Goal: Task Accomplishment & Management: Manage account settings

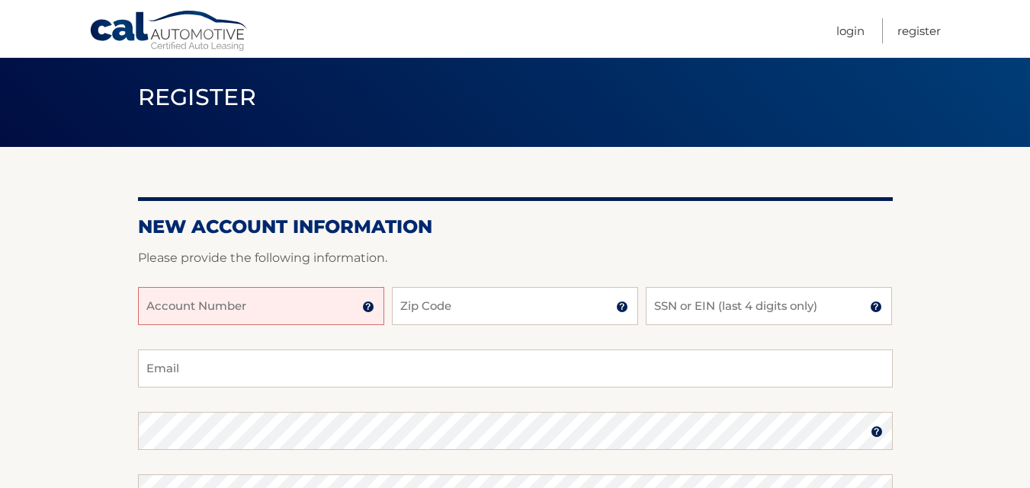
scroll to position [76, 0]
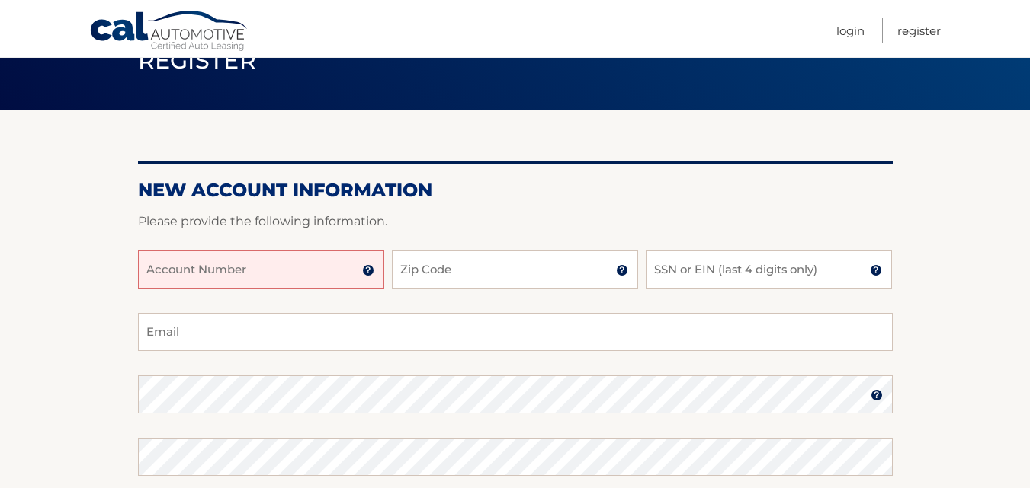
click at [196, 264] on input "Account Number" at bounding box center [261, 270] width 246 height 38
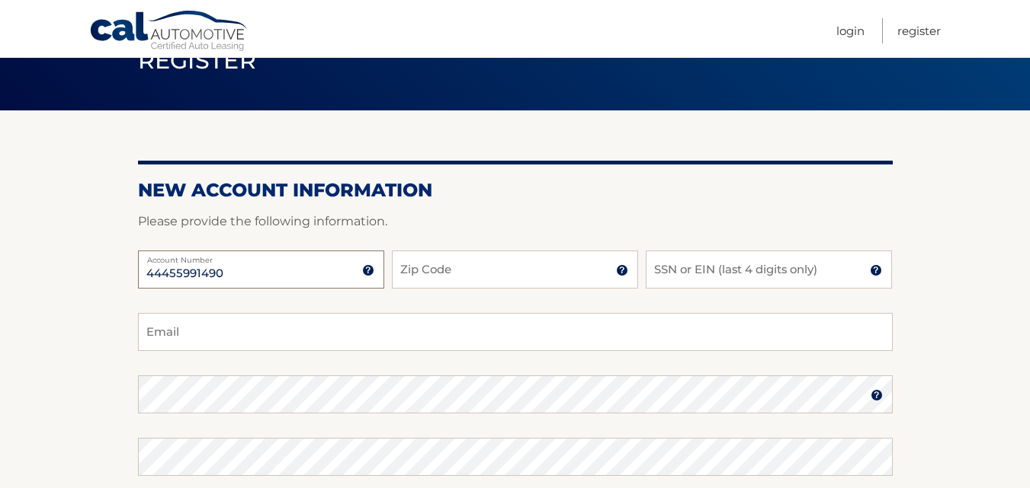
type input "44455991490"
type input "11201"
type input "3595"
type input "[EMAIL_ADDRESS][DOMAIN_NAME]"
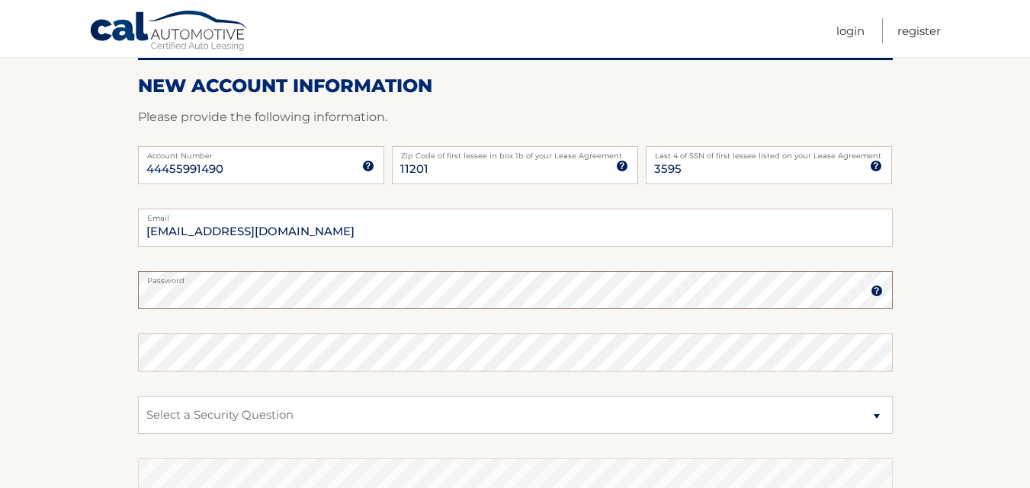
scroll to position [229, 0]
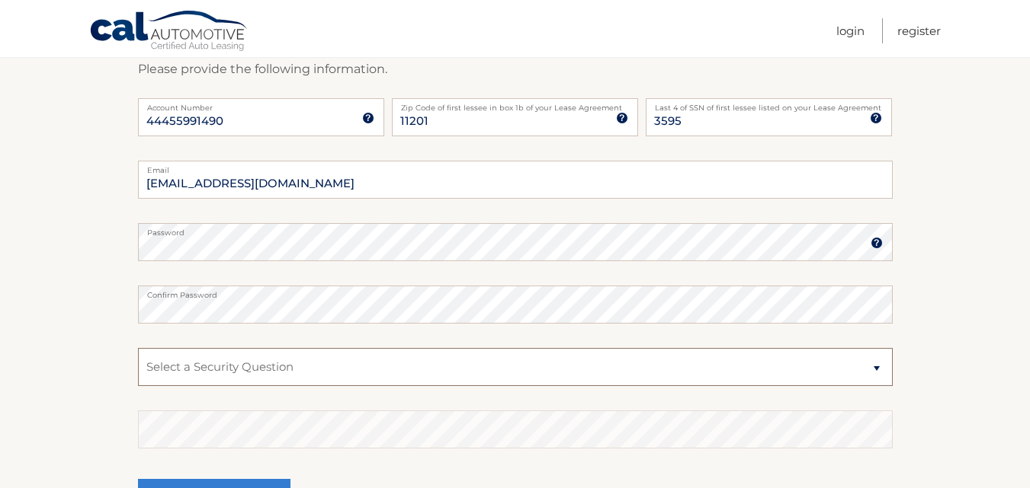
click at [869, 370] on select "Select a Security Question What was the name of your elementary school? What is…" at bounding box center [515, 367] width 754 height 38
select select "1"
click at [138, 348] on select "Select a Security Question What was the name of your elementary school? What is…" at bounding box center [515, 367] width 754 height 38
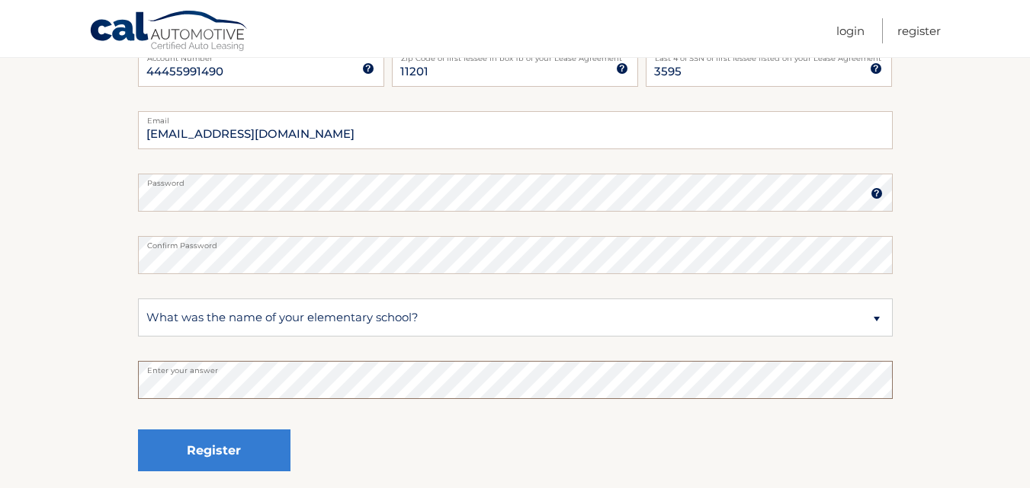
scroll to position [381, 0]
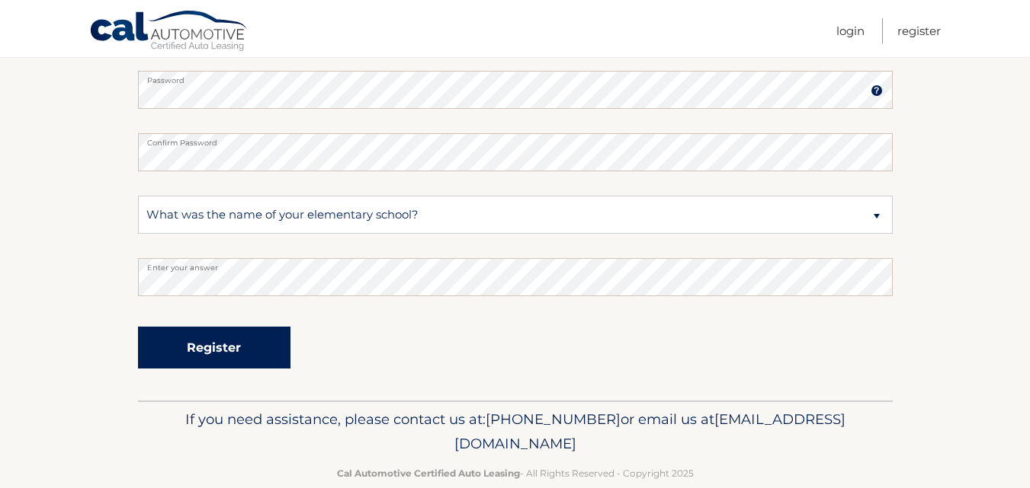
click at [264, 338] on button "Register" at bounding box center [214, 348] width 152 height 42
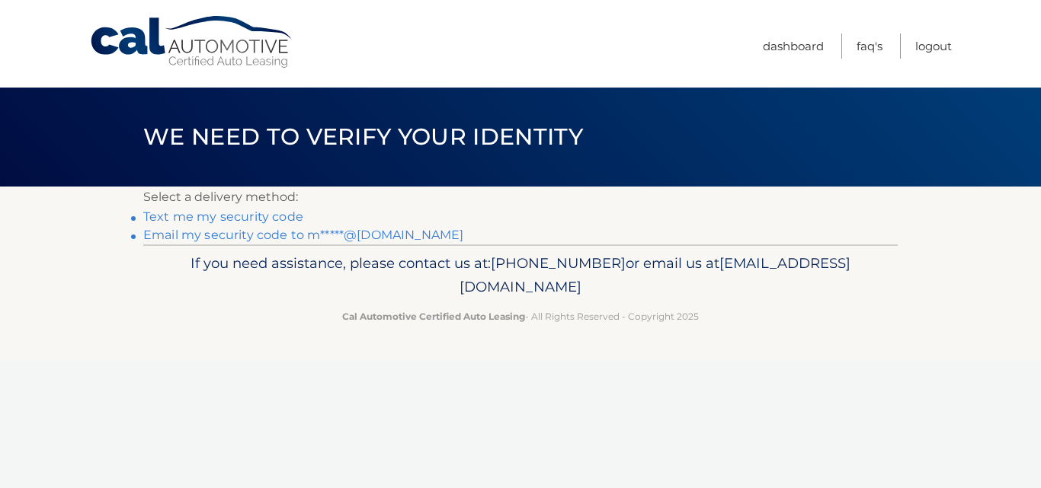
click at [227, 216] on link "Text me my security code" at bounding box center [223, 217] width 160 height 14
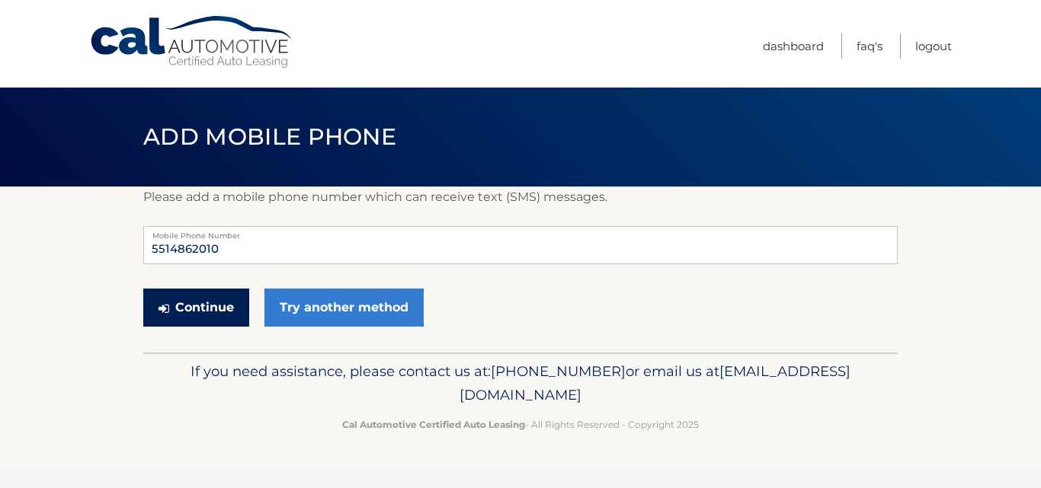
click at [218, 303] on button "Continue" at bounding box center [196, 308] width 106 height 38
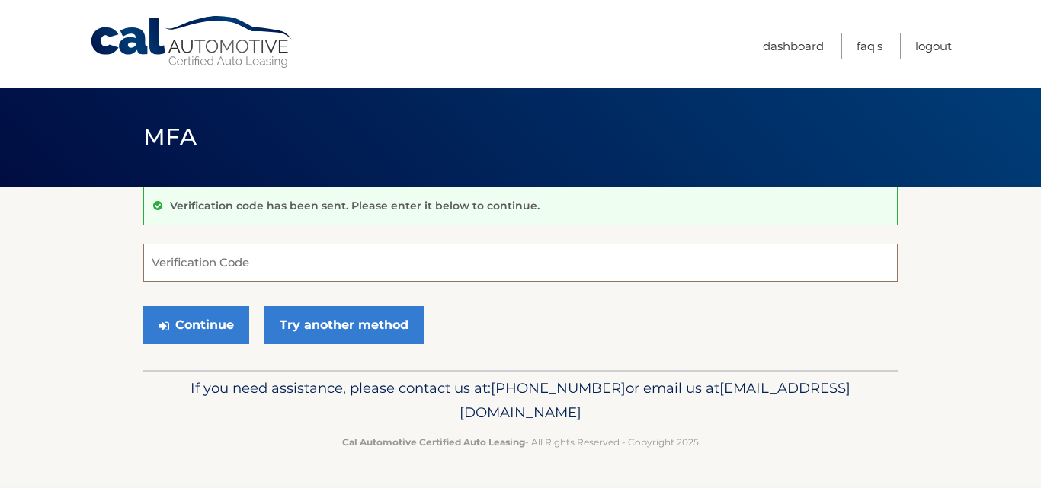
click at [241, 269] on input "Verification Code" at bounding box center [520, 263] width 754 height 38
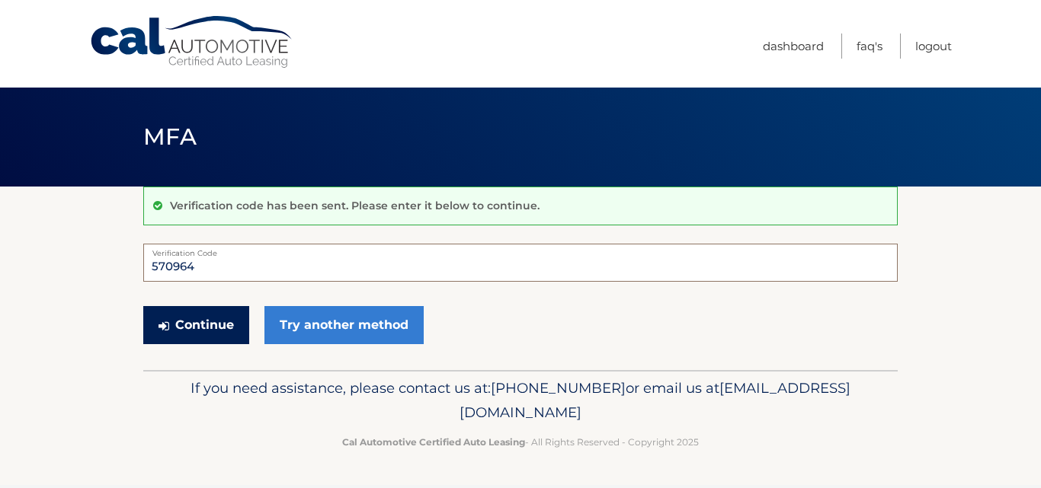
type input "570964"
click at [239, 332] on button "Continue" at bounding box center [196, 325] width 106 height 38
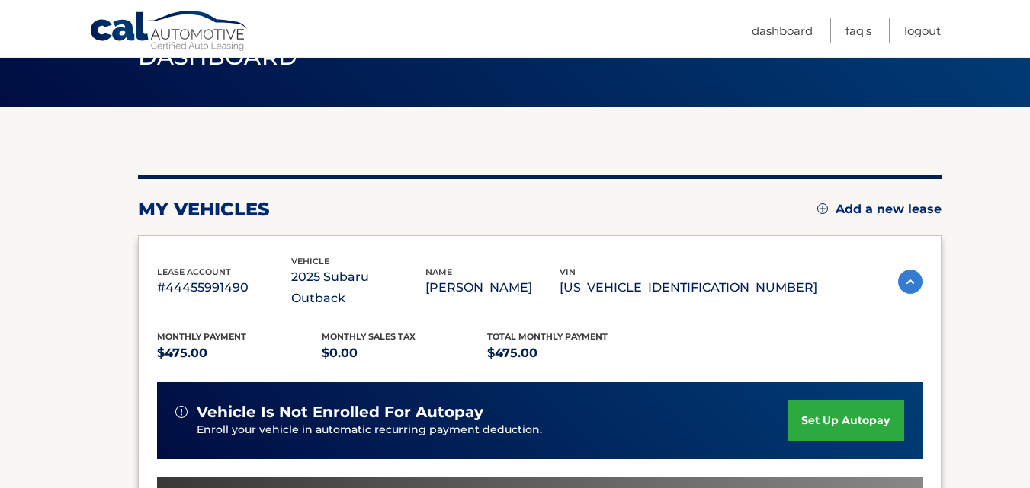
scroll to position [229, 0]
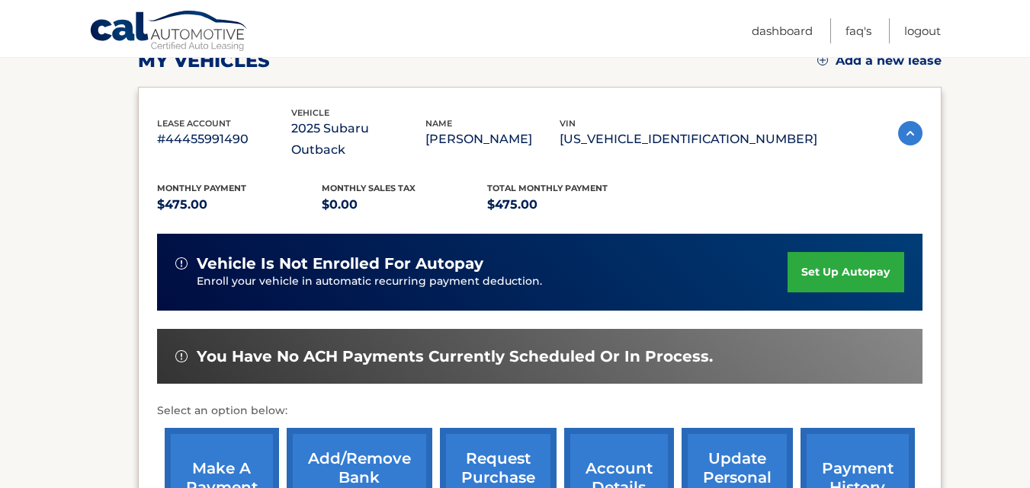
click at [859, 252] on link "set up autopay" at bounding box center [845, 272] width 116 height 40
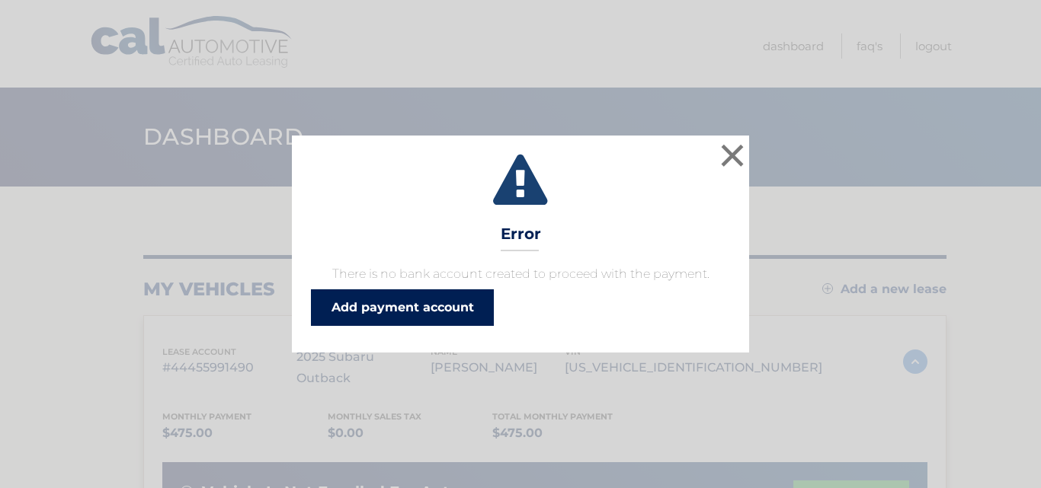
click at [407, 306] on link "Add payment account" at bounding box center [402, 308] width 183 height 37
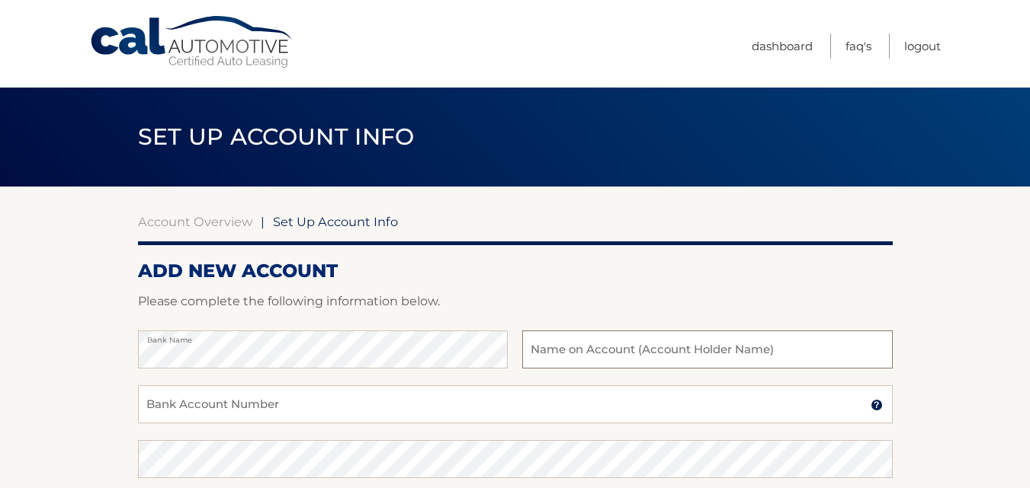
click at [588, 351] on input "text" at bounding box center [707, 350] width 370 height 38
type input "[PERSON_NAME]"
click at [248, 408] on input "Bank Account Number" at bounding box center [515, 405] width 754 height 38
click at [242, 338] on label "Bank Name" at bounding box center [323, 337] width 370 height 12
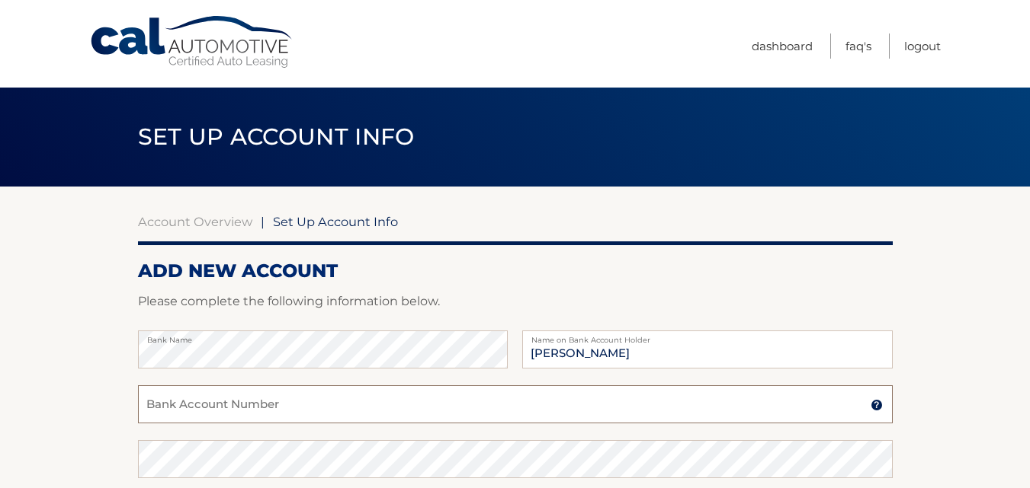
click at [261, 411] on input "Bank Account Number" at bounding box center [515, 405] width 754 height 38
type input "013079209465"
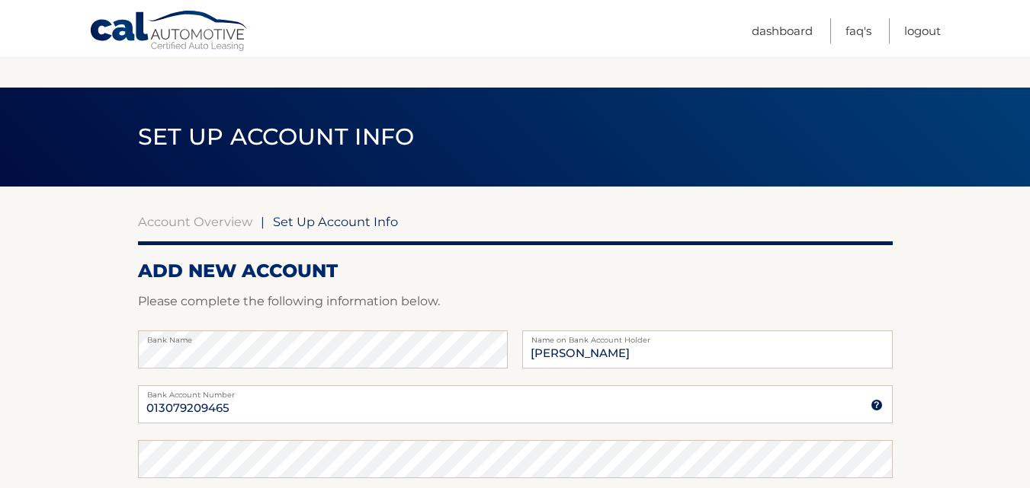
scroll to position [271, 0]
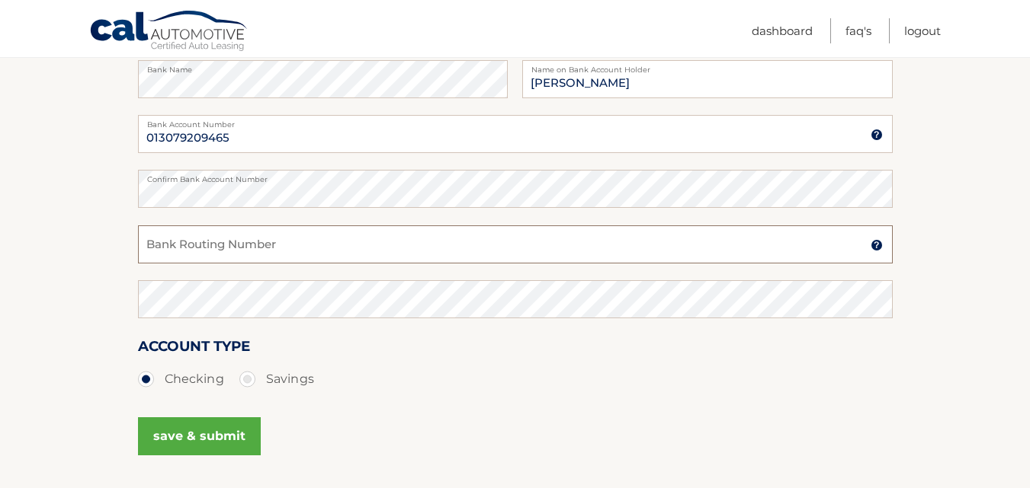
click at [216, 242] on input "Bank Routing Number" at bounding box center [515, 245] width 754 height 38
type input "021000021"
click at [208, 436] on button "save & submit" at bounding box center [199, 437] width 123 height 38
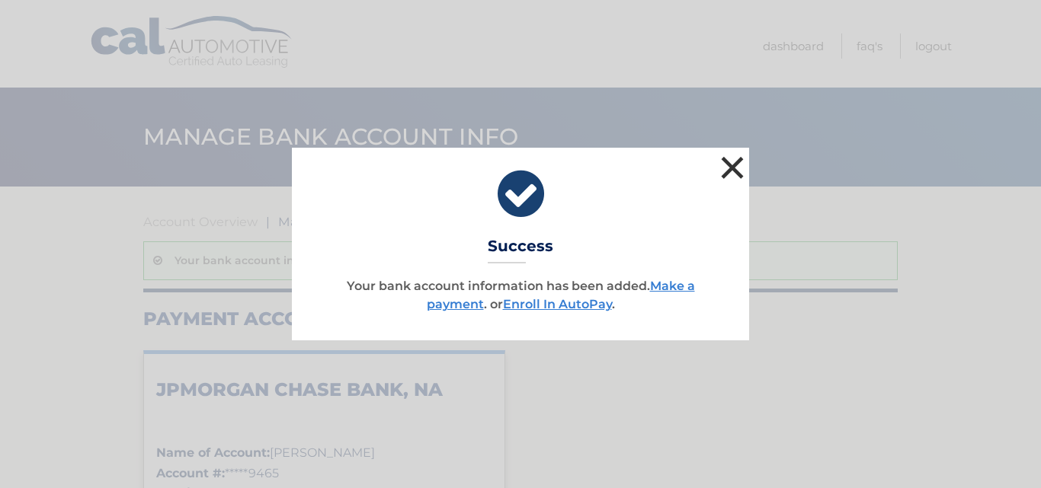
click at [727, 165] on button "×" at bounding box center [732, 167] width 30 height 30
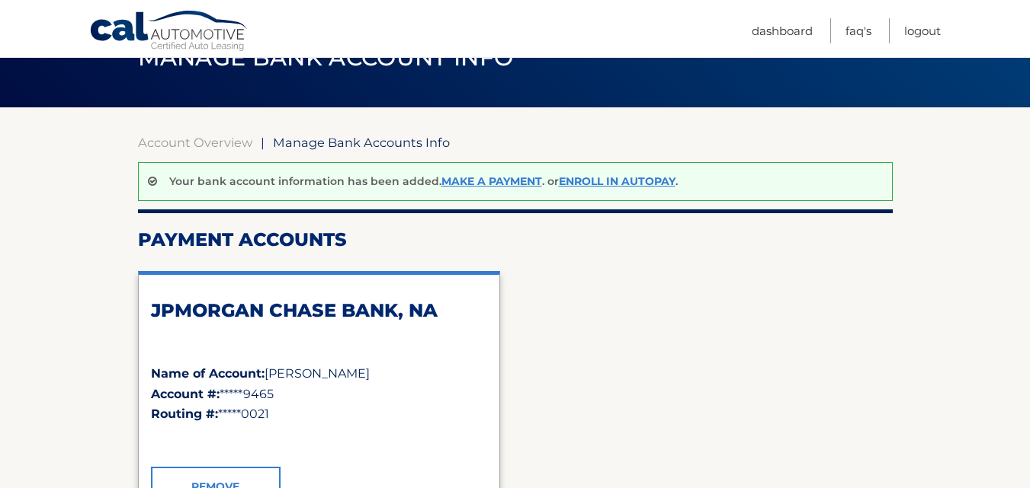
scroll to position [152, 0]
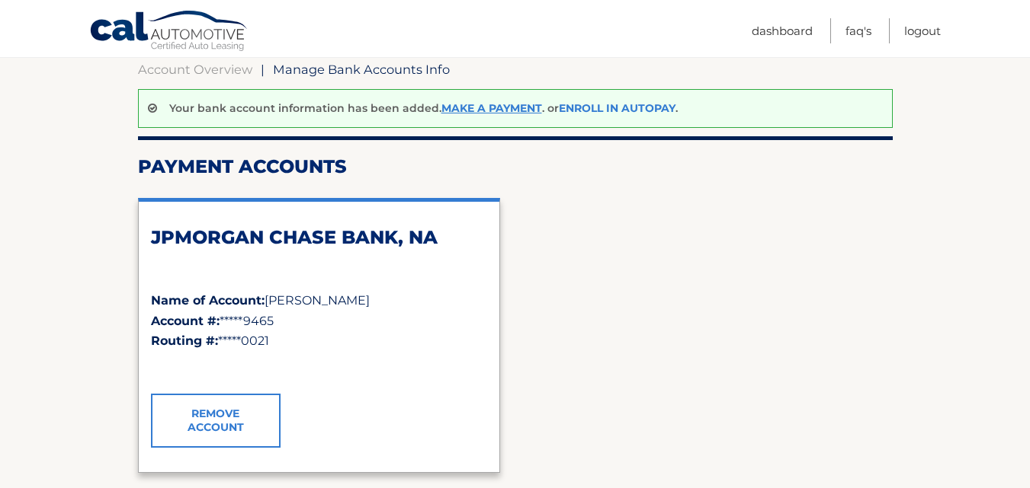
click at [578, 104] on link "Enroll In AutoPay" at bounding box center [617, 108] width 117 height 14
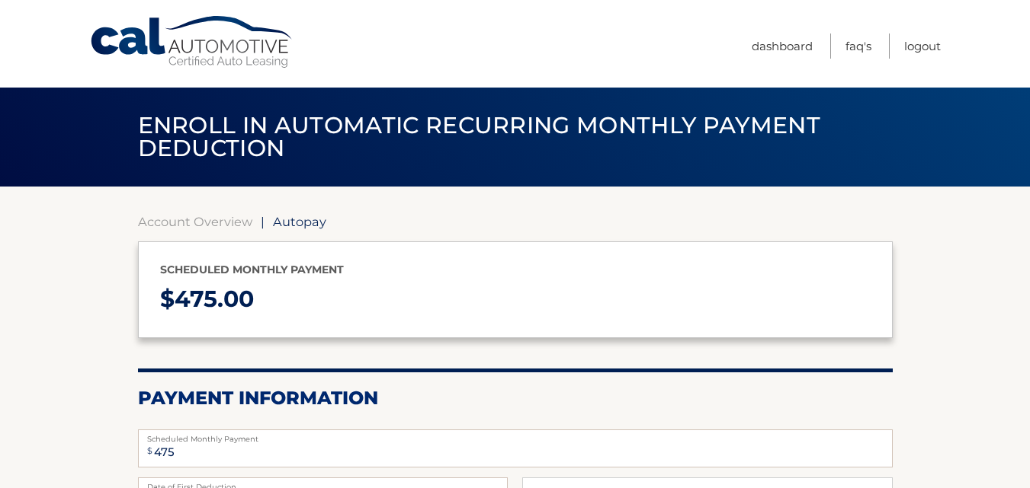
select select "MTBkZGFjMjYtY2JjYi00NmUxLWFiOTUtZmYzNWZhYjQxMmZi"
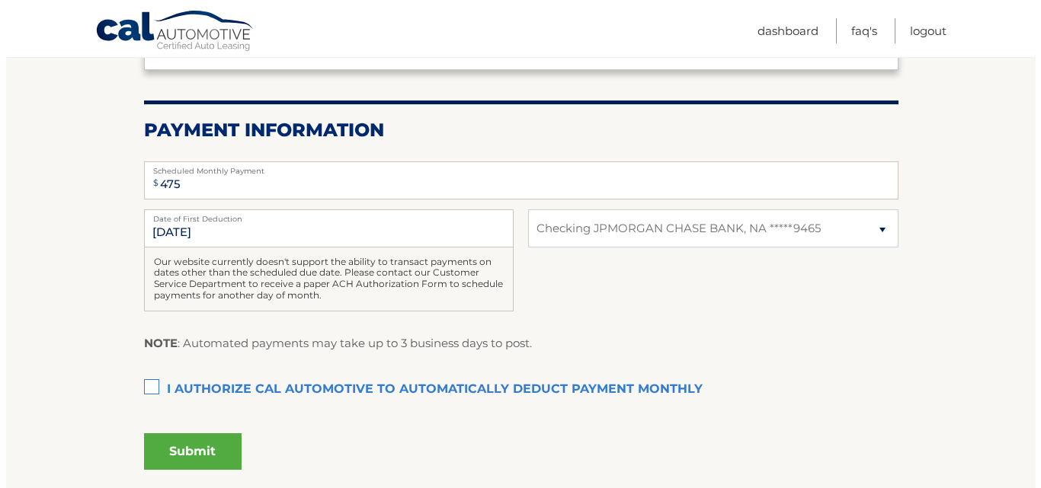
scroll to position [305, 0]
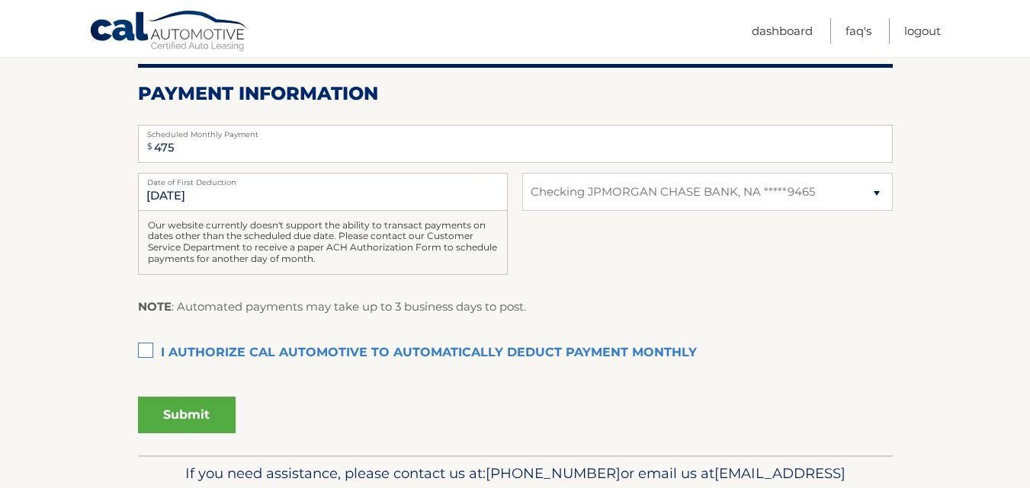
click at [140, 350] on label "I authorize cal automotive to automatically deduct payment monthly This checkbo…" at bounding box center [515, 353] width 754 height 30
click at [0, 0] on input "I authorize cal automotive to automatically deduct payment monthly This checkbo…" at bounding box center [0, 0] width 0 height 0
click at [183, 417] on button "Submit" at bounding box center [187, 415] width 98 height 37
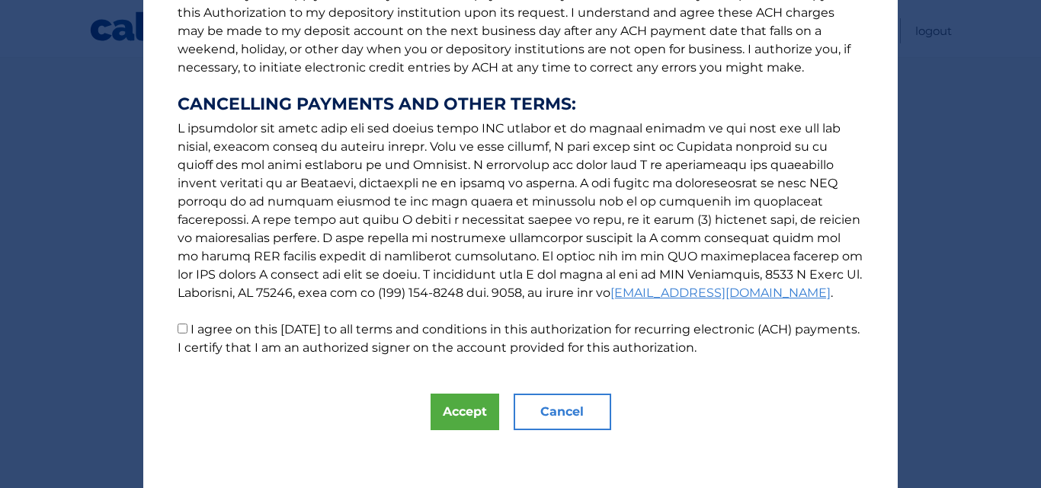
scroll to position [232, 0]
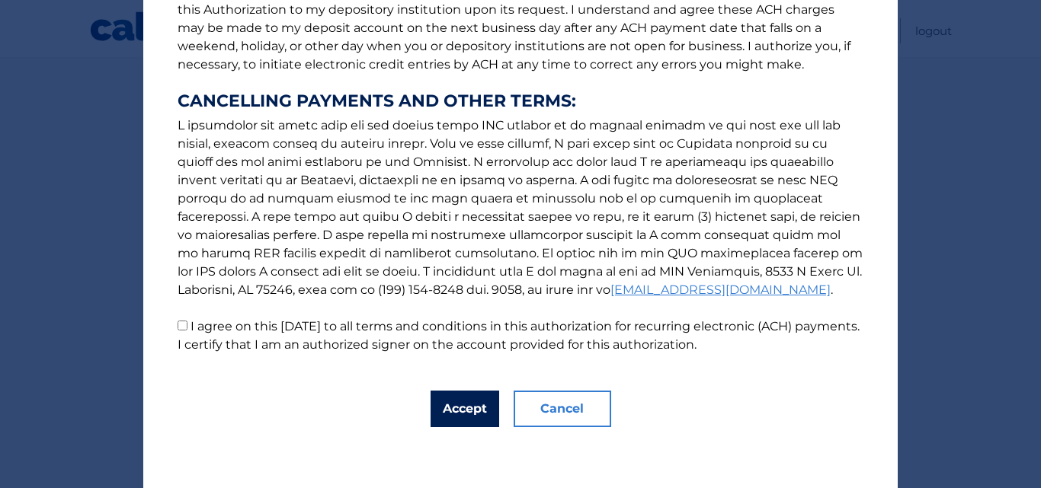
click at [438, 412] on button "Accept" at bounding box center [465, 409] width 69 height 37
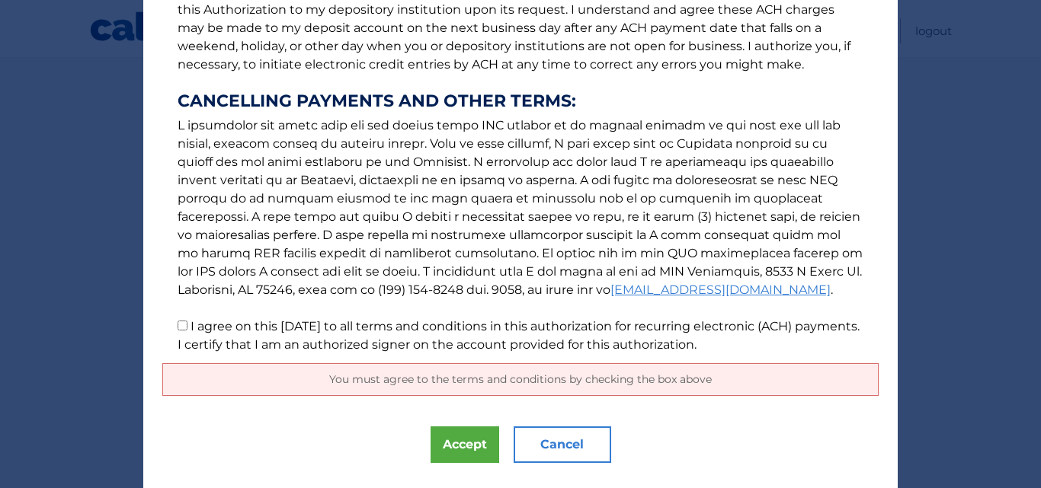
click at [184, 327] on p "The words "I" "me" and "my" mean any identified Customer who signs this Authori…" at bounding box center [520, 77] width 716 height 555
click at [178, 322] on input "I agree on this 09/12/2025 to all terms and conditions in this authorization fo…" at bounding box center [183, 326] width 10 height 10
checkbox input "true"
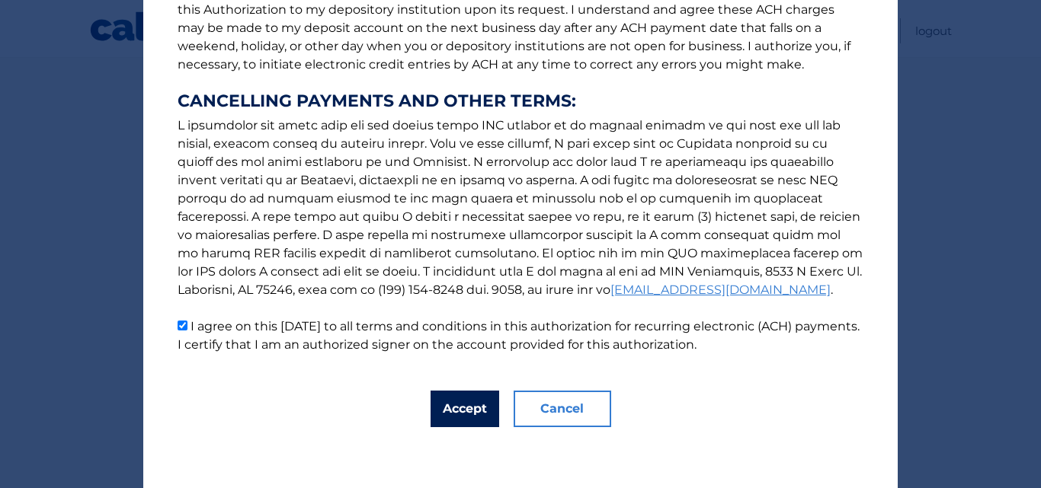
click at [469, 409] on button "Accept" at bounding box center [465, 409] width 69 height 37
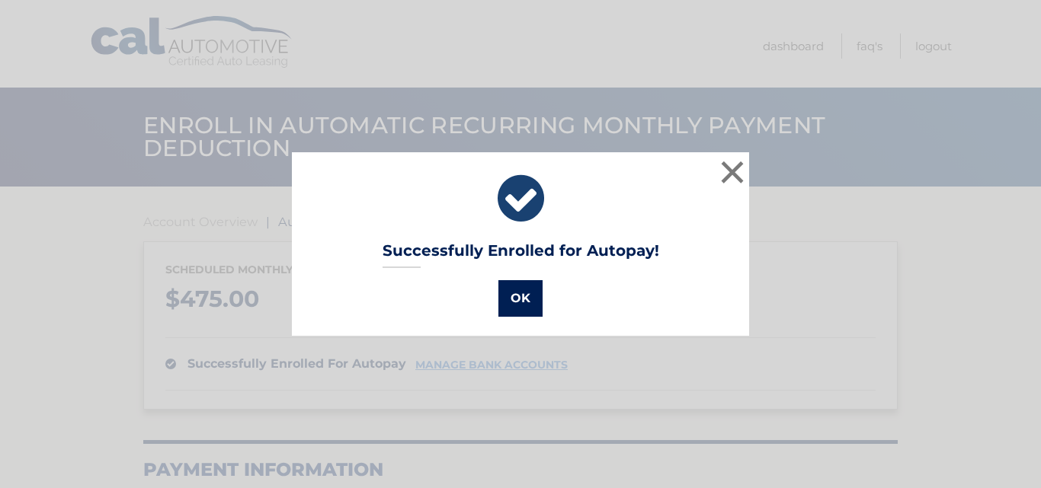
click at [510, 296] on button "OK" at bounding box center [520, 298] width 44 height 37
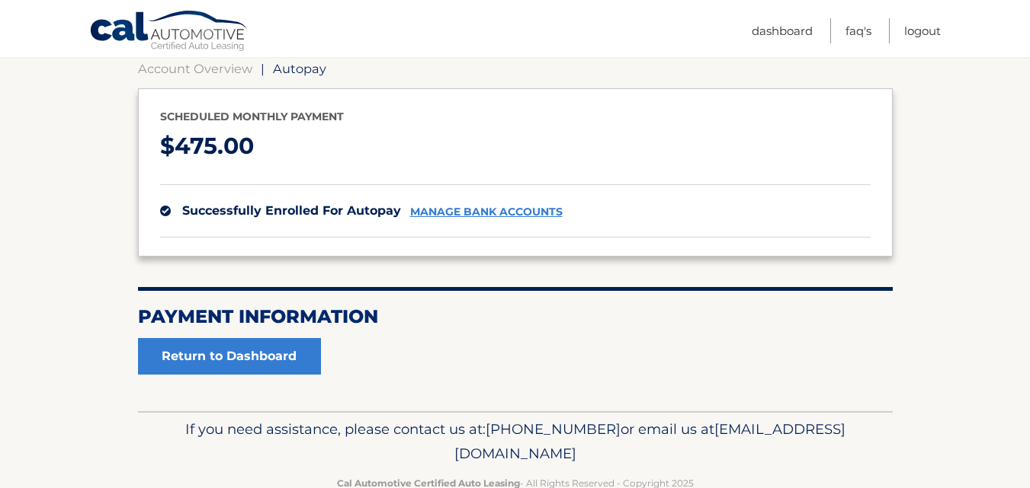
scroll to position [191, 0]
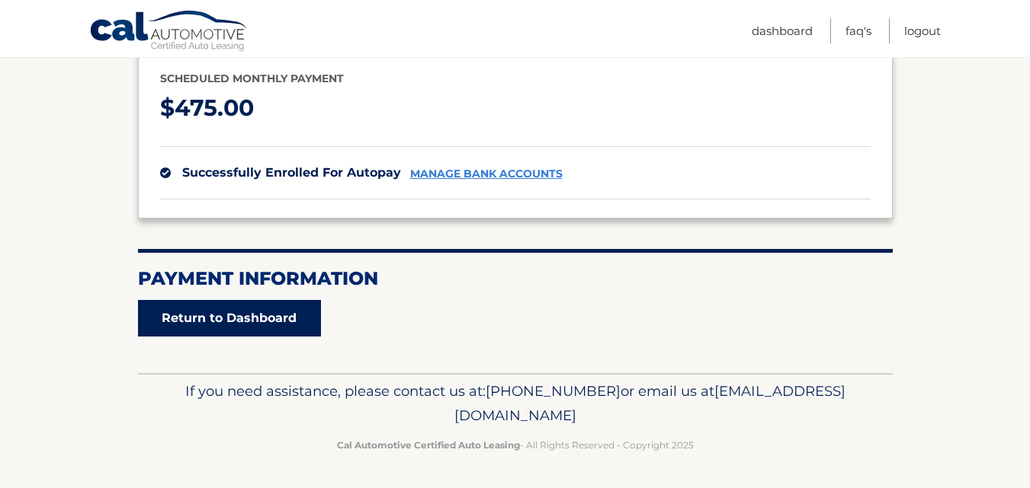
click at [234, 309] on link "Return to Dashboard" at bounding box center [229, 318] width 183 height 37
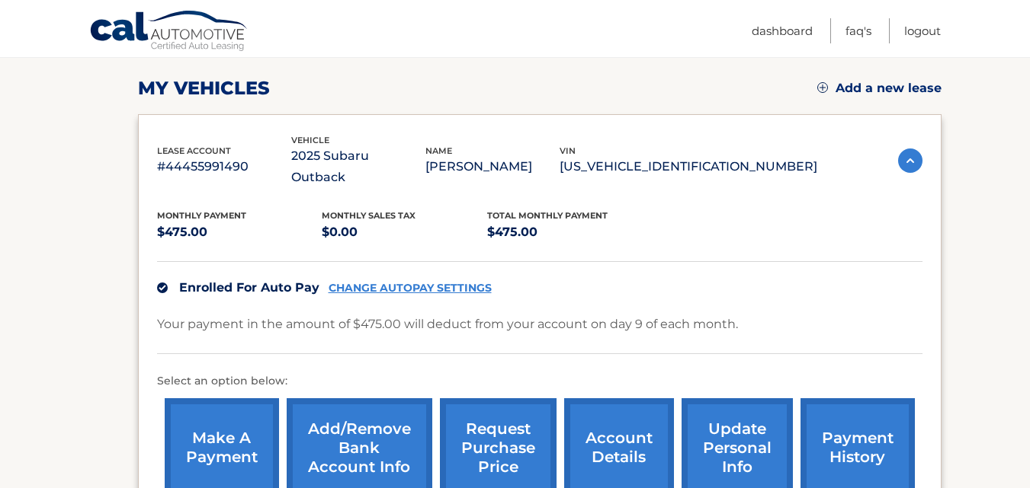
scroll to position [229, 0]
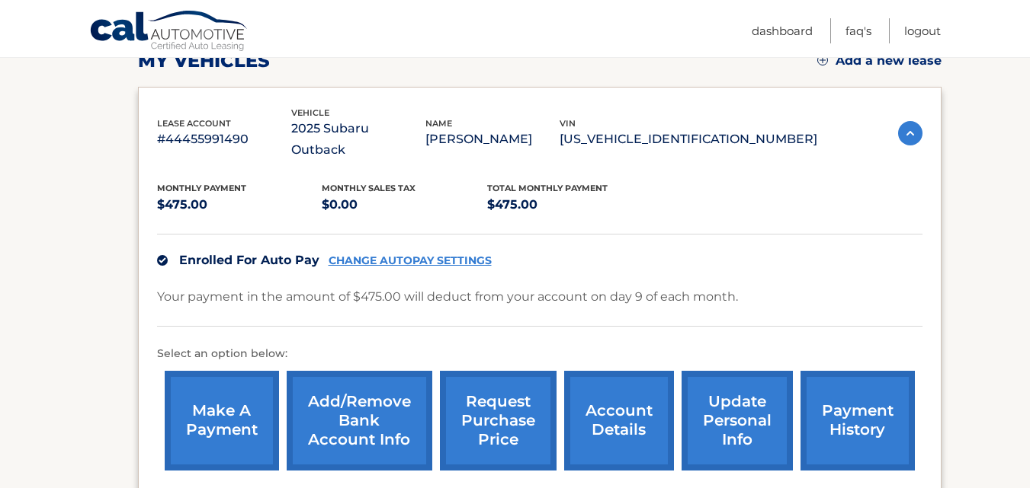
click at [202, 388] on link "make a payment" at bounding box center [222, 421] width 114 height 100
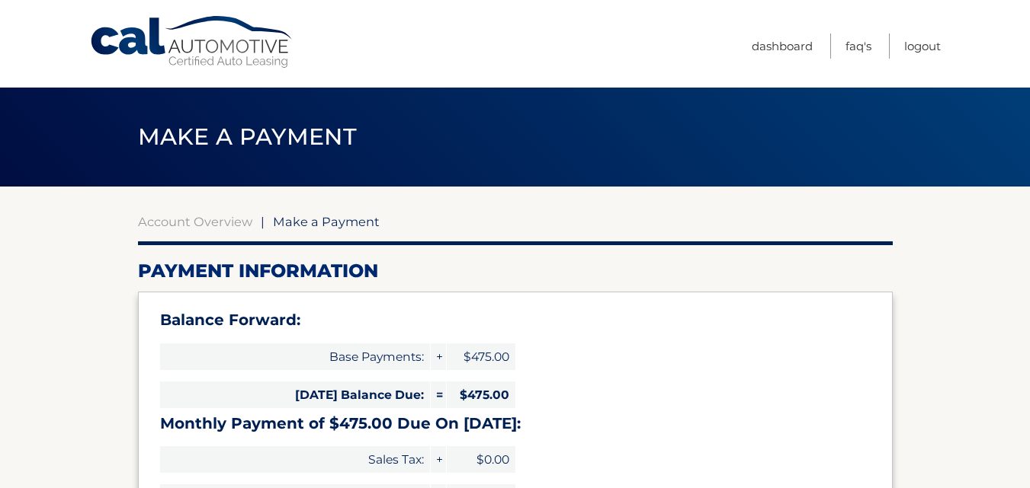
select select "MTBkZGFjMjYtY2JjYi00NmUxLWFiOTUtZmYzNWZhYjQxMmZi"
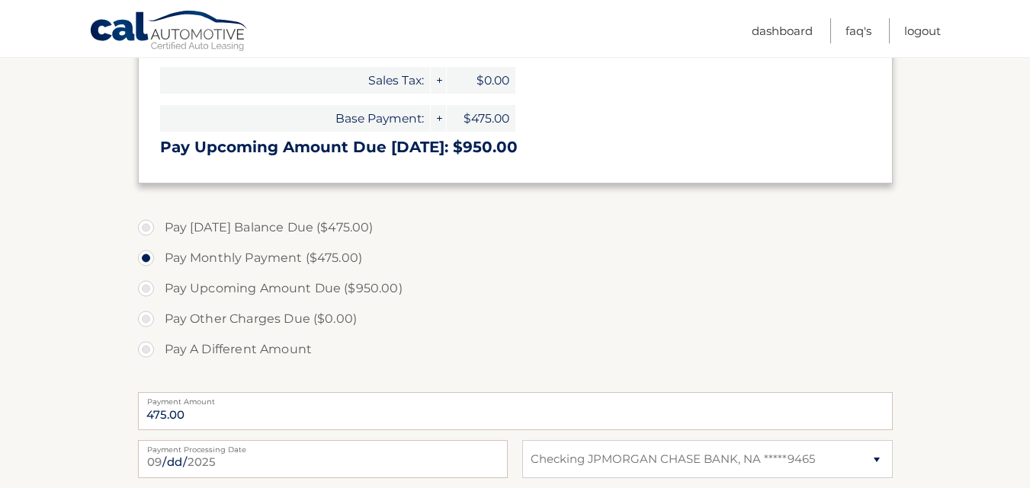
scroll to position [381, 0]
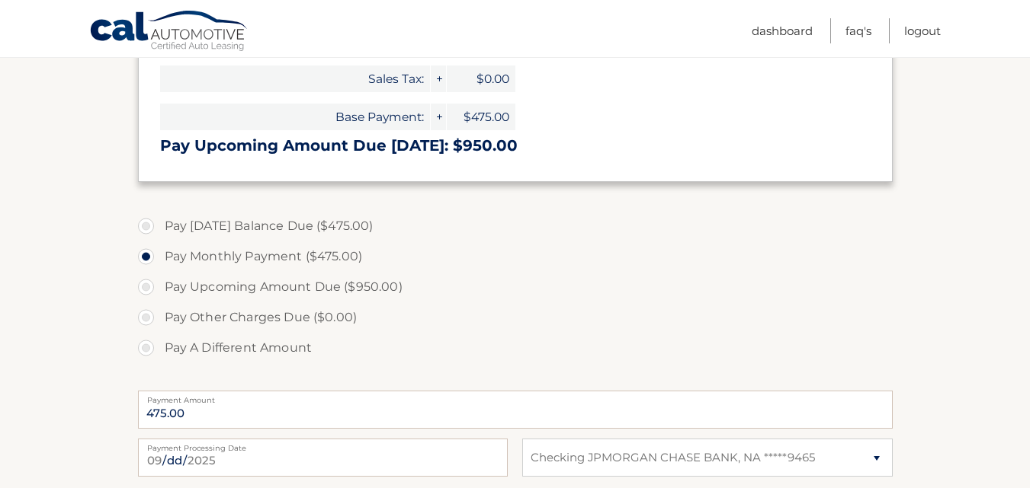
click at [151, 223] on label "Pay [DATE] Balance Due ($475.00)" at bounding box center [515, 226] width 754 height 30
click at [151, 223] on input "Pay [DATE] Balance Due ($475.00)" at bounding box center [151, 223] width 15 height 24
radio input "true"
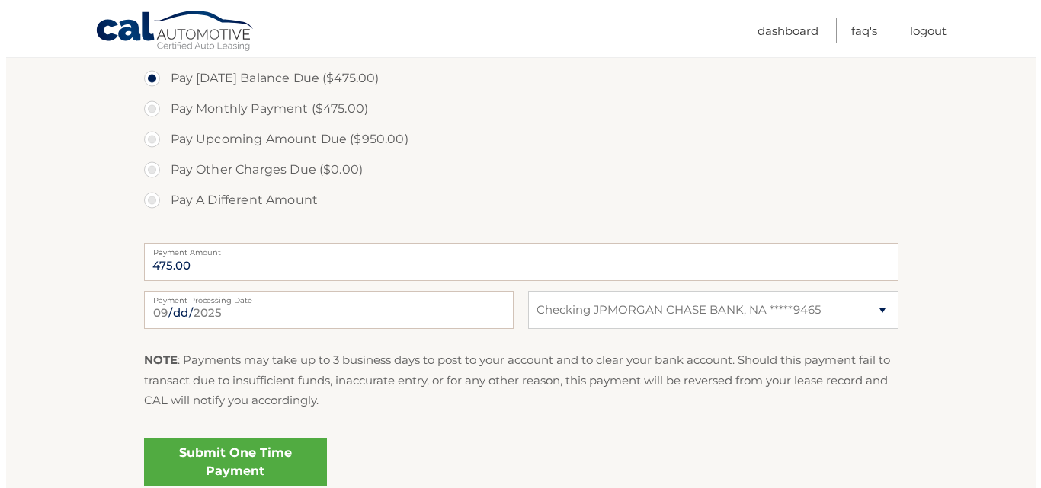
scroll to position [533, 0]
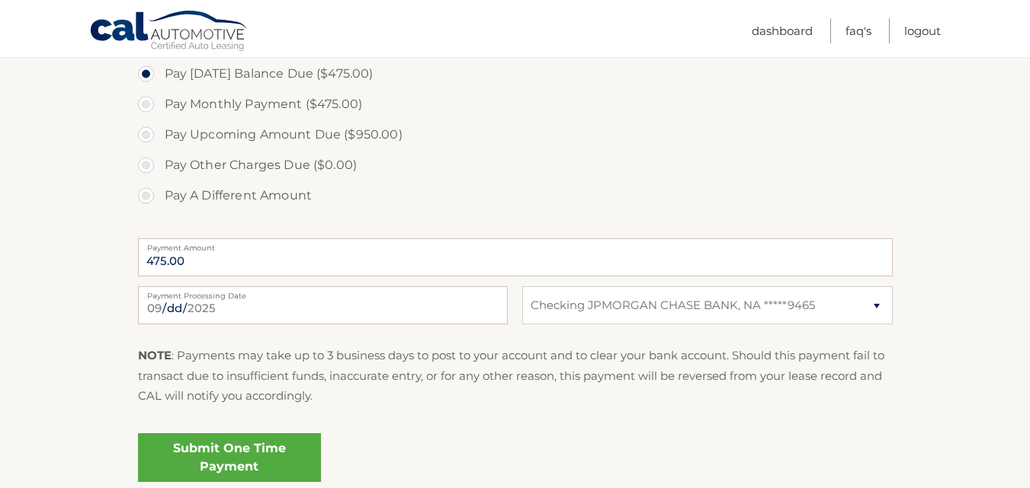
click at [266, 444] on link "Submit One Time Payment" at bounding box center [229, 458] width 183 height 49
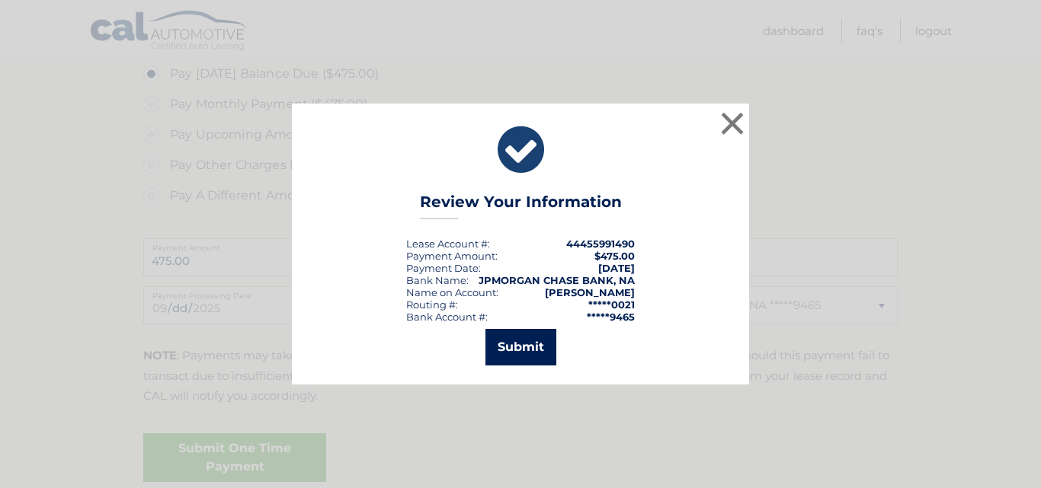
click at [530, 350] on button "Submit" at bounding box center [520, 347] width 71 height 37
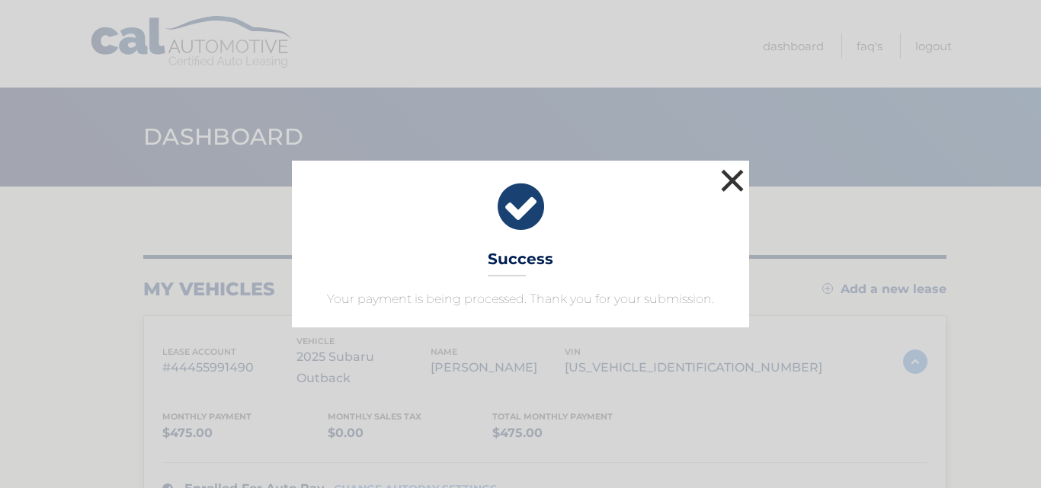
click at [733, 184] on button "×" at bounding box center [732, 180] width 30 height 30
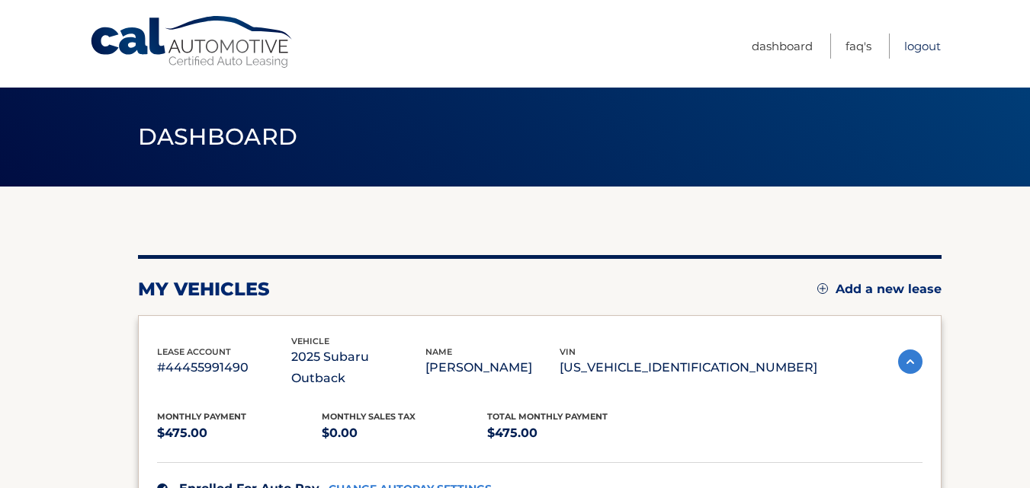
click at [911, 50] on link "Logout" at bounding box center [922, 46] width 37 height 25
